Goal: Task Accomplishment & Management: Manage account settings

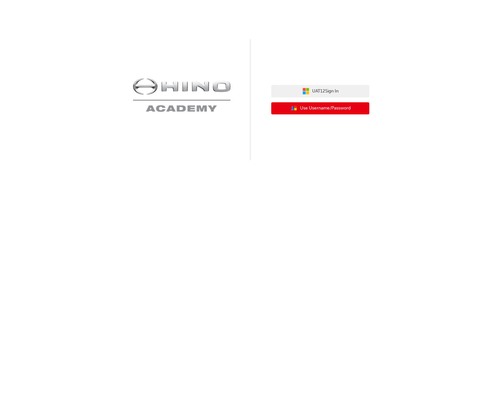
click at [332, 110] on span "Use Username/Password" at bounding box center [325, 109] width 51 height 8
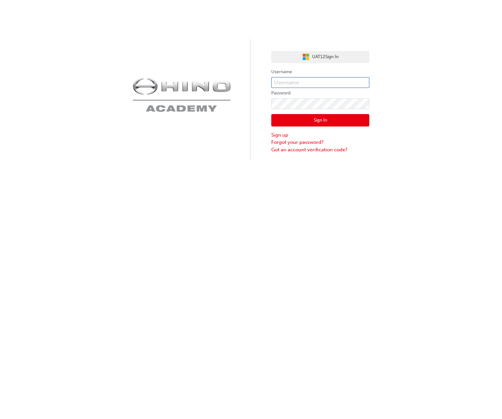
click at [322, 83] on input "text" at bounding box center [320, 82] width 98 height 11
type input "kandika"
click button "Sign In" at bounding box center [320, 120] width 98 height 12
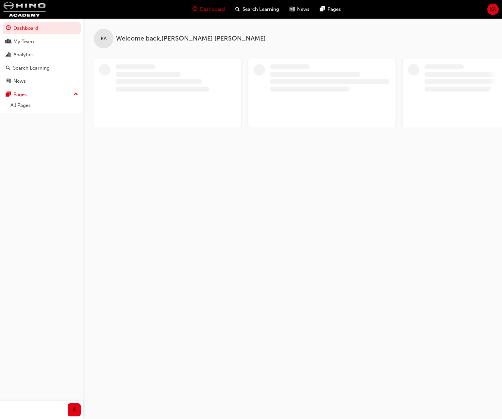
click at [490, 11] on span "KA" at bounding box center [493, 10] width 6 height 8
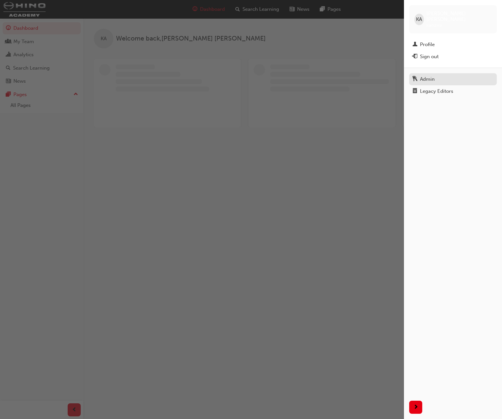
click at [431, 77] on link "Admin" at bounding box center [453, 79] width 88 height 12
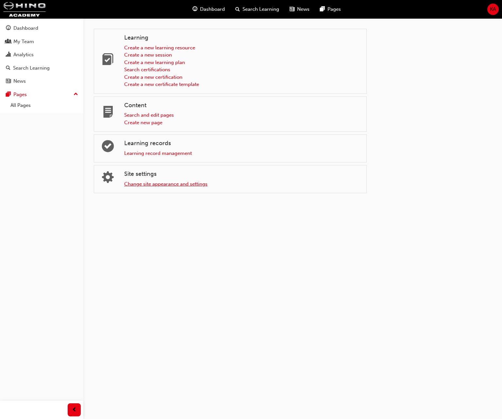
click at [137, 185] on link "Change site appearance and settings" at bounding box center [165, 184] width 83 height 6
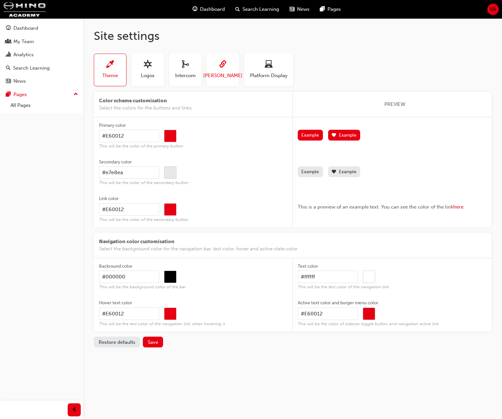
click at [234, 69] on button "SAML" at bounding box center [222, 70] width 33 height 33
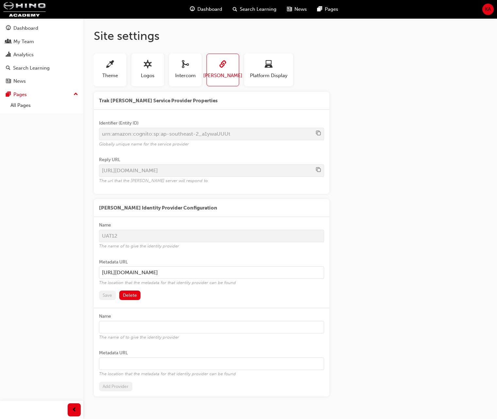
drag, startPoint x: 268, startPoint y: 273, endPoint x: 50, endPoint y: 264, distance: 218.0
click at [52, 265] on div "Dashboard My Team Analytics Search Learning News Pages Pages All Pages Site set…" at bounding box center [248, 219] width 497 height 439
click at [411, 179] on div "Trak SAML Service Provider Properties Identifier (Entity ID) urn:amazon:cognito…" at bounding box center [290, 244] width 393 height 304
drag, startPoint x: 414, startPoint y: 44, endPoint x: 414, endPoint y: 47, distance: 3.6
click at [414, 44] on div "Site settings Theme Logos Intercom SAML Platform Display Color scheme customisa…" at bounding box center [289, 220] width 413 height 404
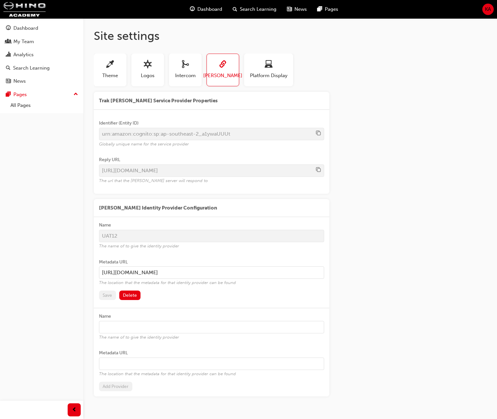
click at [179, 38] on h1 "Site settings" at bounding box center [290, 36] width 393 height 14
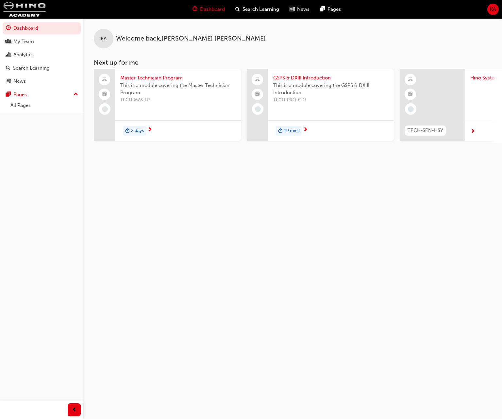
click at [490, 10] on span "KA" at bounding box center [493, 10] width 6 height 8
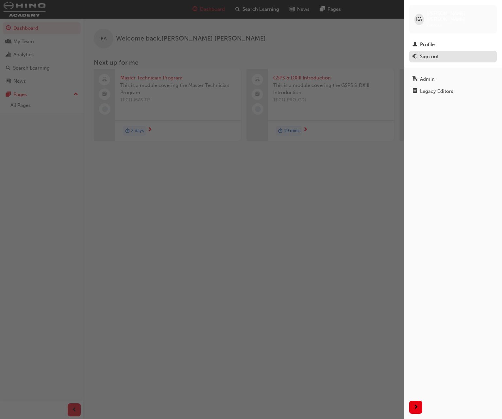
click at [428, 53] on div "Sign out" at bounding box center [429, 57] width 19 height 8
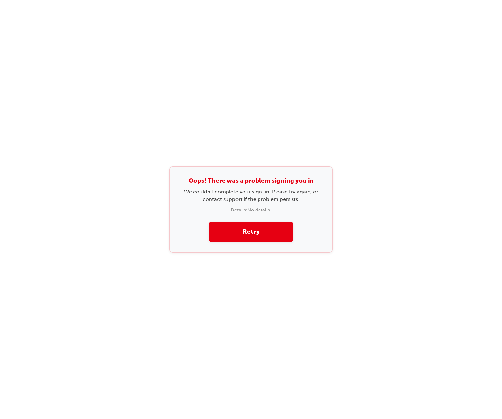
click at [247, 148] on div "Oops! There was a problem signing you in We couldn't complete your sign-in. Ple…" at bounding box center [251, 209] width 502 height 419
click at [246, 154] on div "Oops! There was a problem signing you in We couldn't complete your sign-in. Ple…" at bounding box center [251, 209] width 502 height 419
click at [261, 229] on button "Retry" at bounding box center [250, 231] width 85 height 21
click at [262, 230] on button "Retry" at bounding box center [250, 231] width 85 height 21
